Goal: Information Seeking & Learning: Learn about a topic

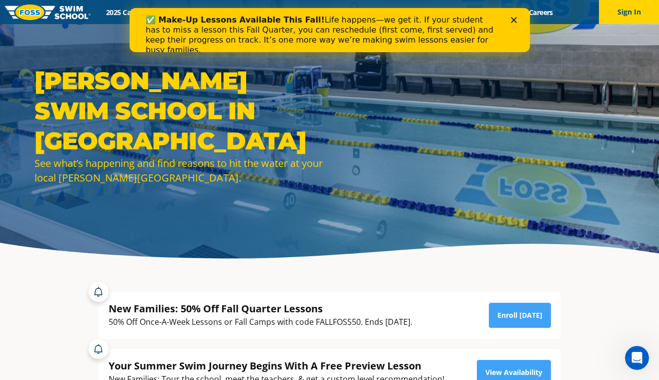
click at [264, 15] on div "✅ Make-Up Lessons Available This Fall! Life happens—we get it. If your student …" at bounding box center [325, 35] width 361 height 46
click at [514, 16] on div "✅ Make-Up Lessons Available This Fall! Life happens—we get it. If your student …" at bounding box center [329, 35] width 401 height 46
click at [513, 21] on polygon "Close" at bounding box center [514, 20] width 6 height 6
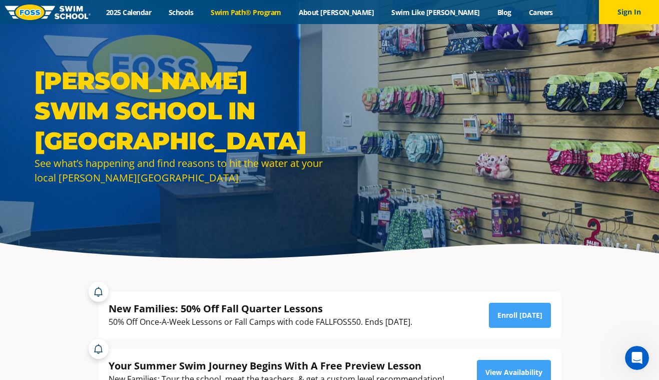
click at [290, 13] on link "Swim Path® Program" at bounding box center [246, 13] width 88 height 10
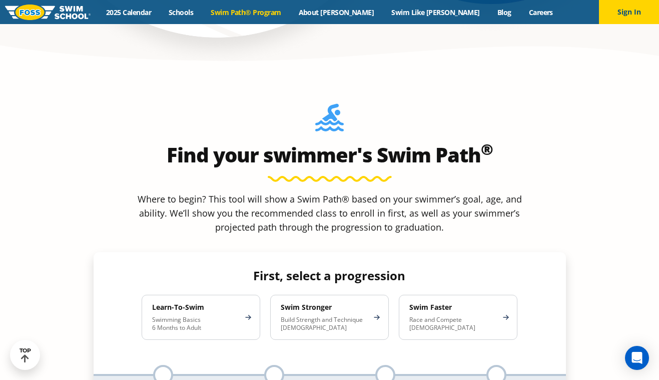
scroll to position [847, 0]
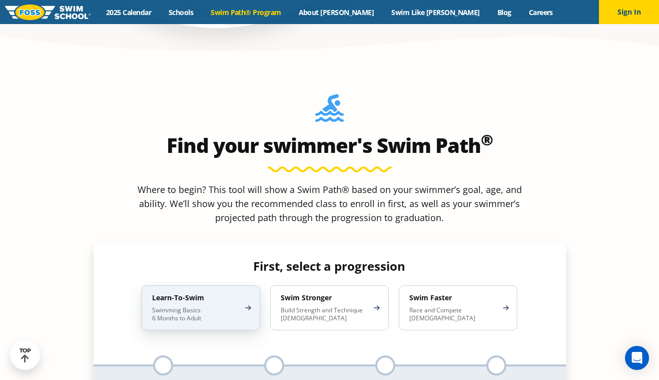
click at [208, 285] on div "Learn-To-Swim Swimming Basics 6 Months to Adult" at bounding box center [201, 307] width 119 height 45
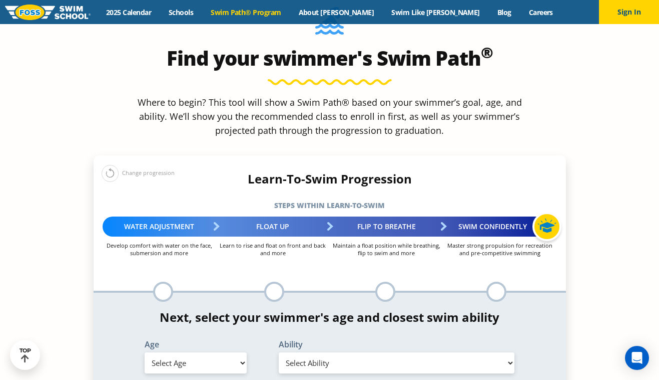
scroll to position [935, 0]
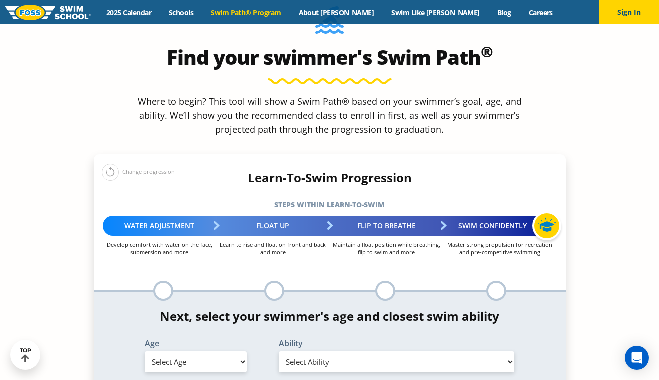
click at [164, 215] on div "Water Adjustment" at bounding box center [160, 225] width 114 height 20
select select "6-months---1-year"
select select "6-months---1-year-comfortable-with-water-poured-over-their-head-but-not-eyes-or…"
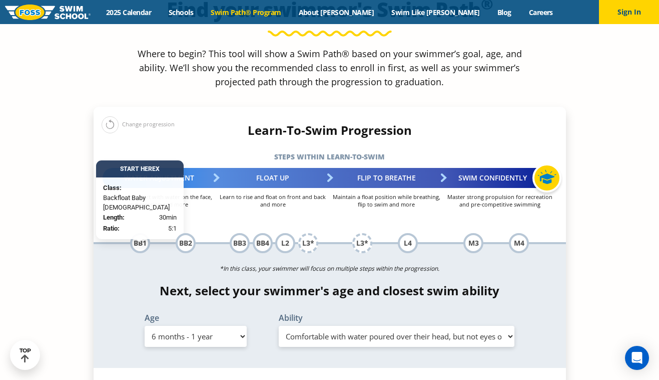
scroll to position [991, 0]
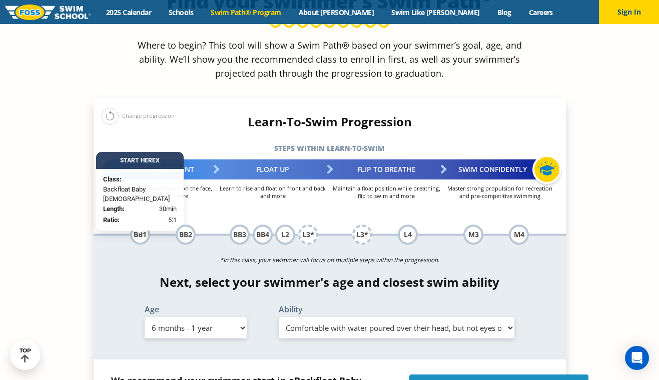
click at [483, 379] on span "Backfloat Baby 1" at bounding box center [514, 387] width 134 height 10
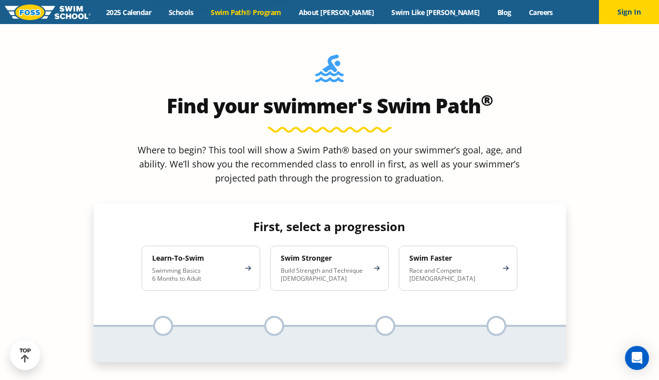
scroll to position [894, 0]
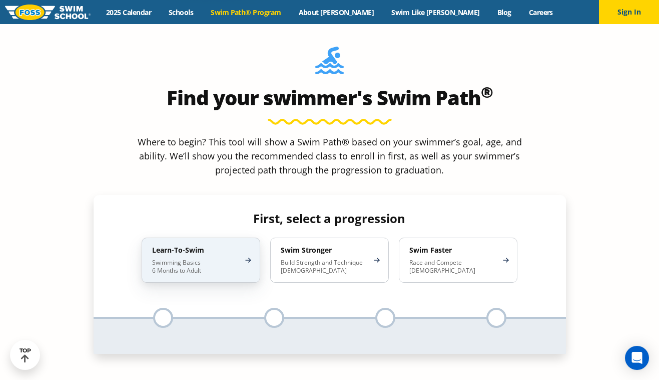
click at [253, 237] on div "Learn-To-Swim Swimming Basics 6 Months to Adult" at bounding box center [201, 259] width 119 height 45
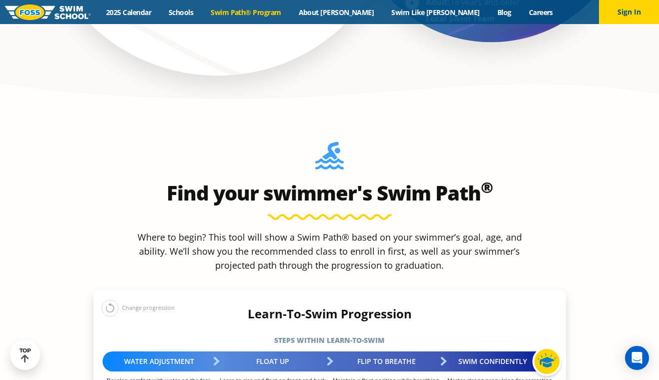
scroll to position [1039, 0]
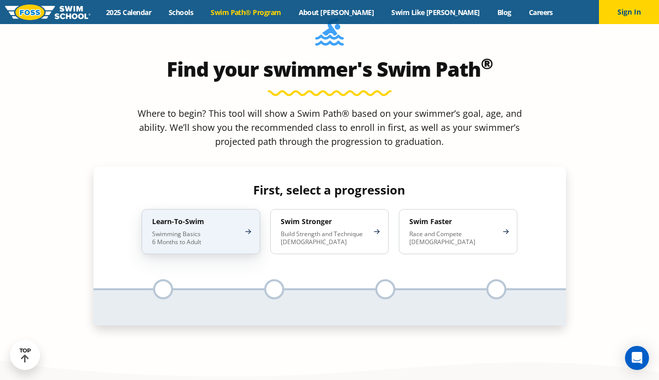
scroll to position [936, 0]
